Goal: Task Accomplishment & Management: Manage account settings

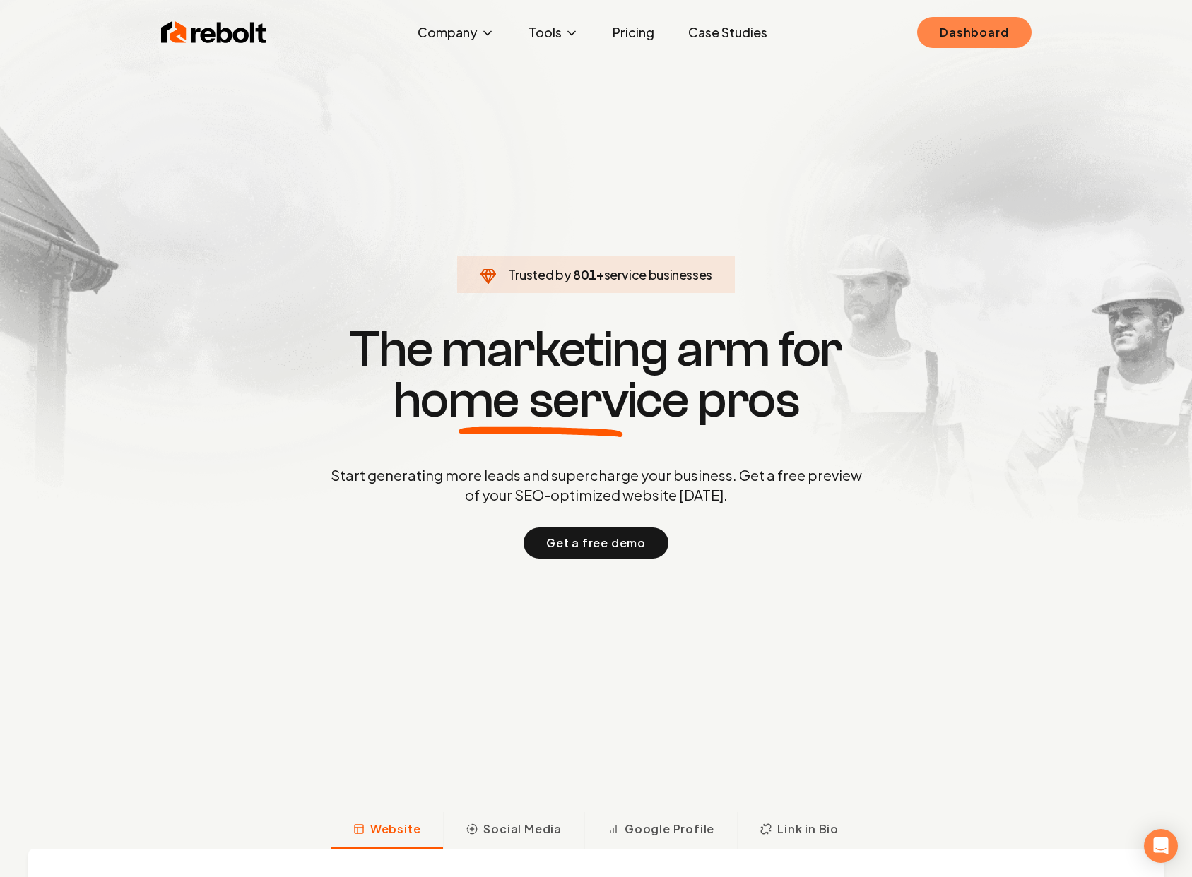
click at [986, 20] on link "Dashboard" at bounding box center [974, 32] width 114 height 31
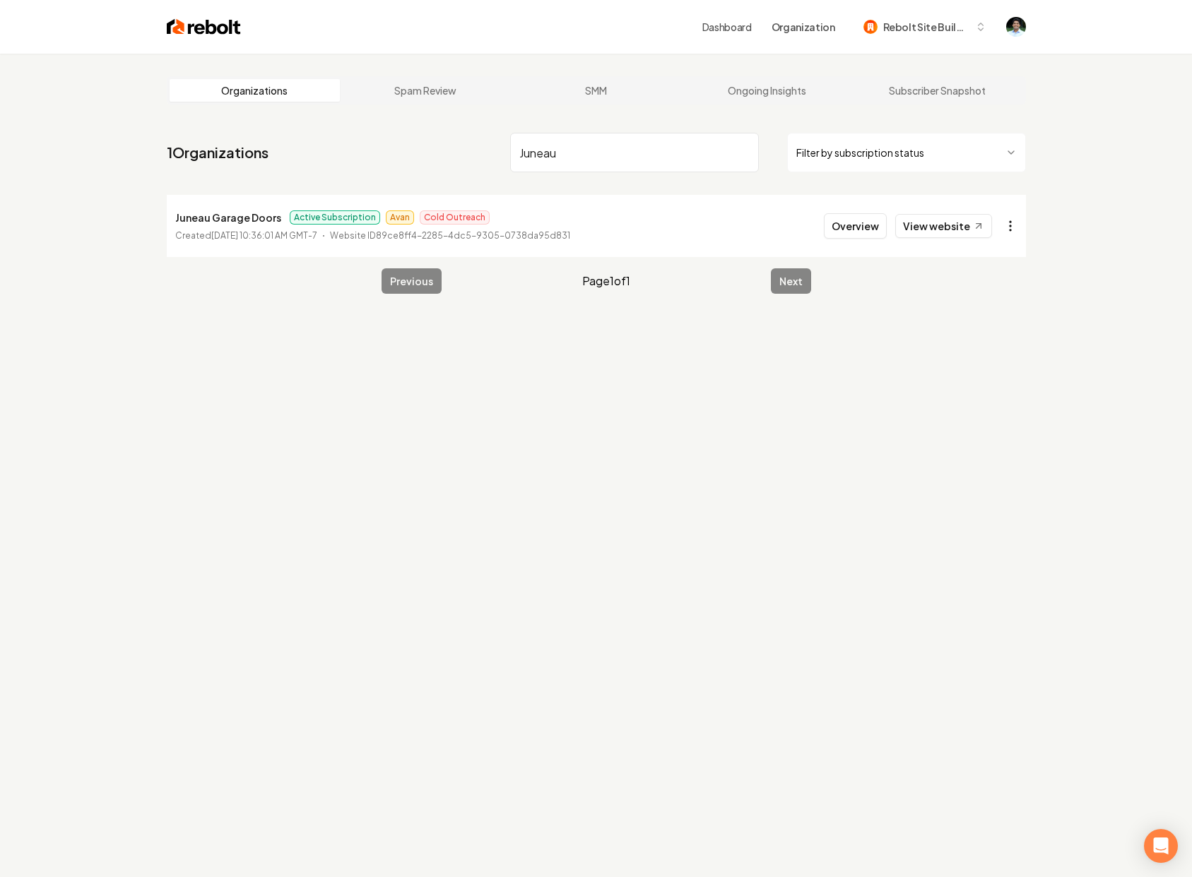
click at [1012, 229] on html "Dashboard Organization Rebolt Site Builder Organizations Spam Review SMM Ongoin…" at bounding box center [596, 438] width 1192 height 877
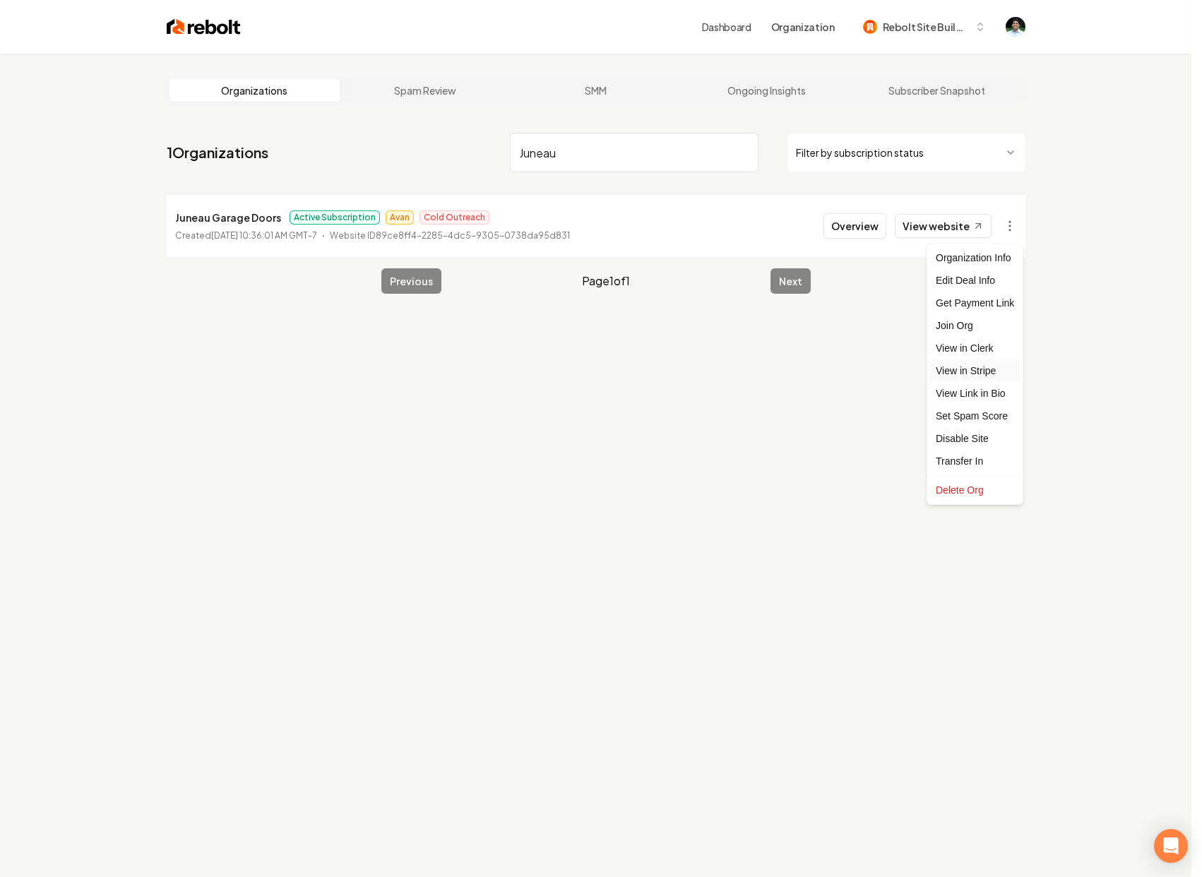
click at [975, 369] on link "View in Stripe" at bounding box center [975, 371] width 90 height 23
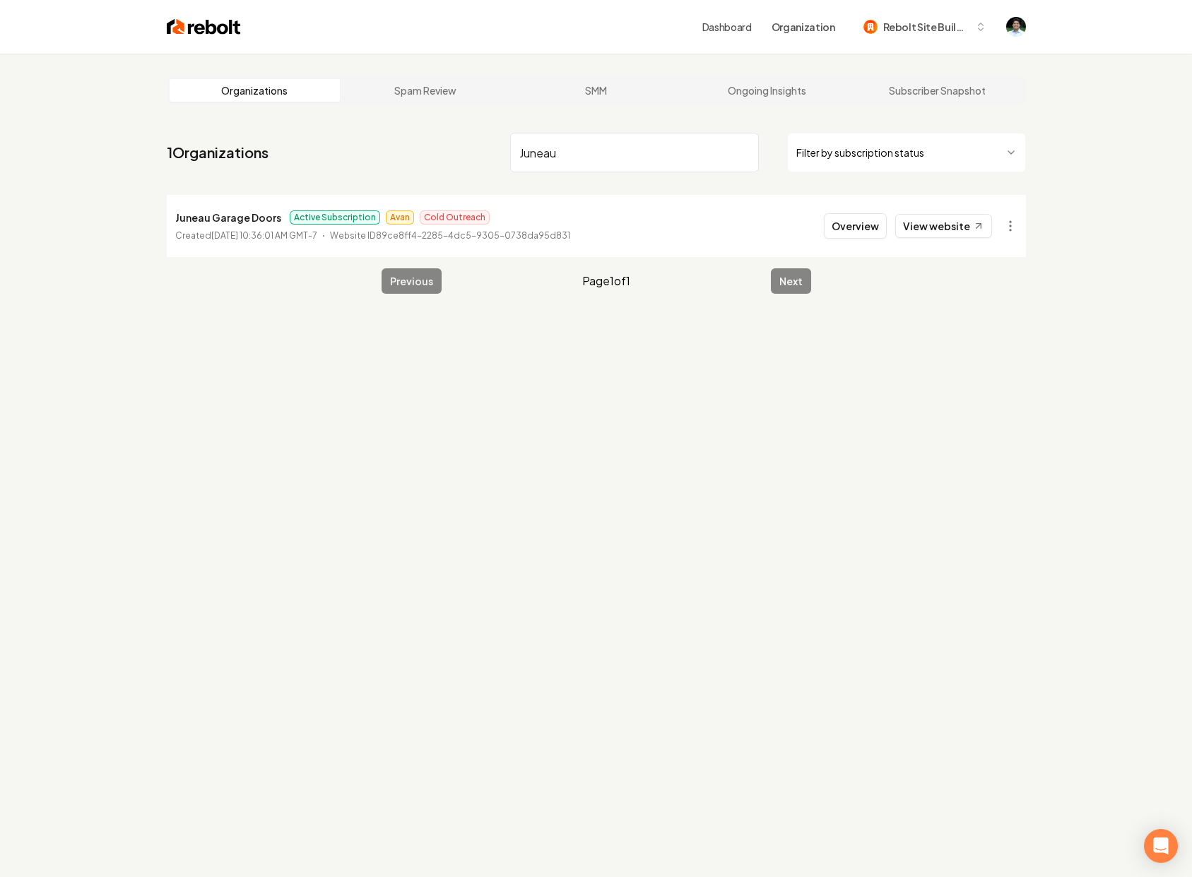
click at [494, 53] on div "Dashboard Organization Rebolt Site Builder" at bounding box center [596, 27] width 904 height 54
click at [574, 147] on input "Juneau" at bounding box center [634, 153] width 249 height 40
type input "[PERSON_NAME] Air"
click at [954, 223] on link "View website" at bounding box center [943, 226] width 97 height 24
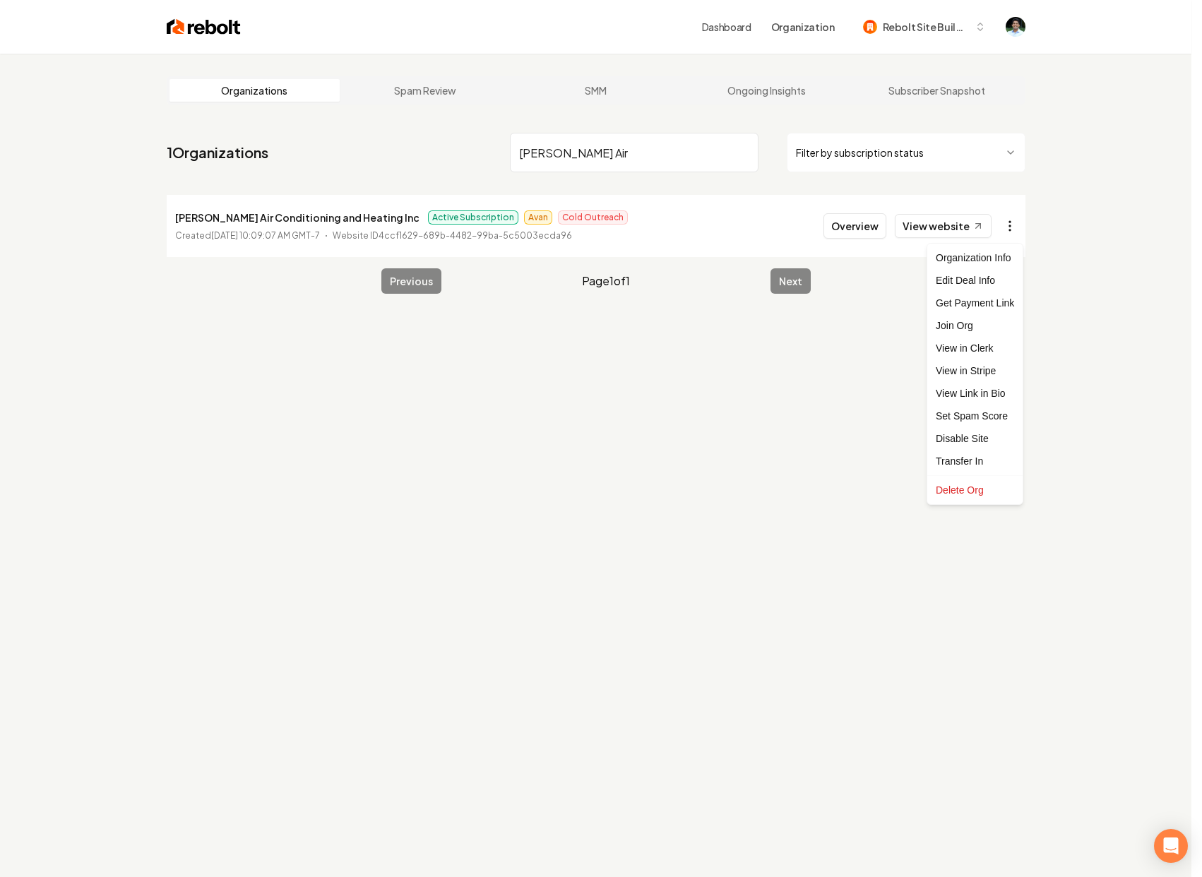
click at [1010, 222] on html "Dashboard Organization Rebolt Site Builder Organizations Spam Review SMM Ongoin…" at bounding box center [601, 438] width 1202 height 877
click at [972, 371] on link "View in Stripe" at bounding box center [975, 371] width 90 height 23
